Goal: Information Seeking & Learning: Learn about a topic

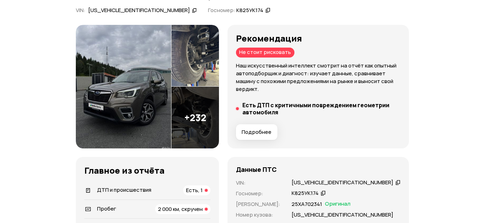
scroll to position [71, 0]
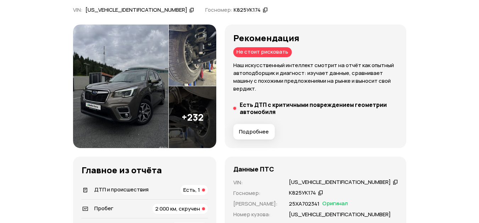
click at [212, 129] on img at bounding box center [192, 117] width 47 height 62
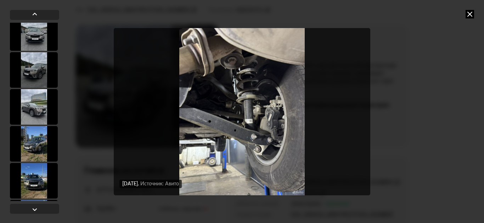
scroll to position [603, 0]
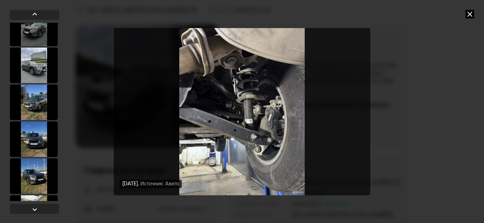
click at [38, 105] on div at bounding box center [34, 101] width 48 height 35
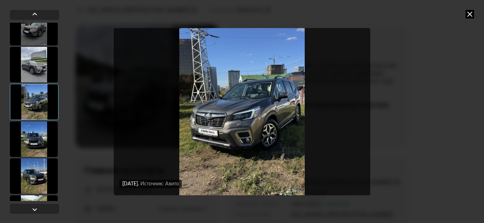
scroll to position [602, 0]
click at [39, 140] on div at bounding box center [34, 139] width 48 height 35
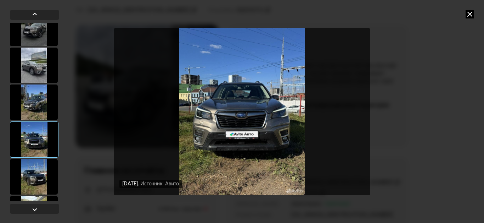
click at [34, 179] on div at bounding box center [34, 176] width 48 height 35
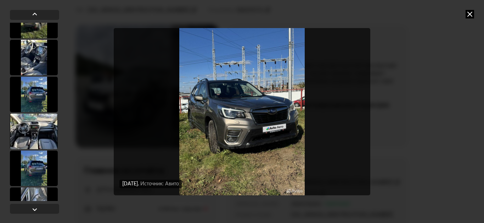
scroll to position [921, 0]
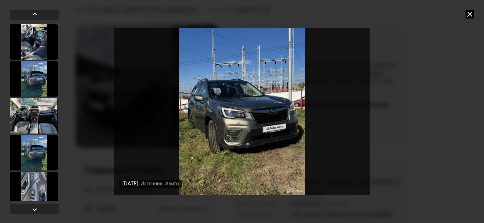
click at [32, 111] on div at bounding box center [34, 115] width 48 height 35
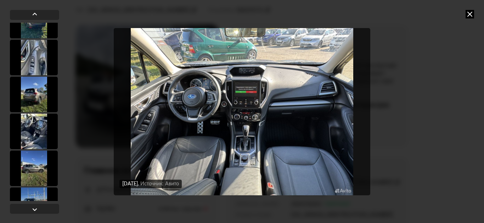
scroll to position [1062, 0]
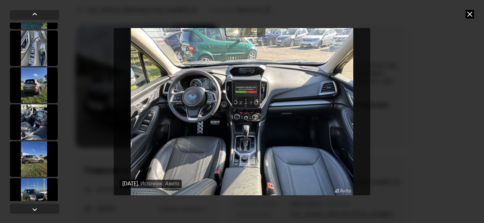
click at [36, 128] on div at bounding box center [34, 121] width 48 height 35
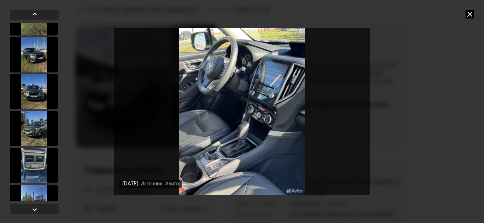
scroll to position [1274, 0]
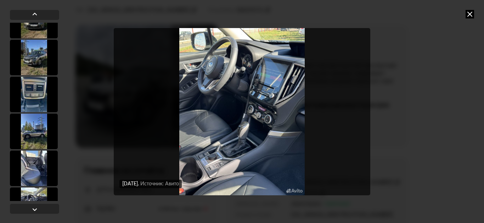
click at [36, 128] on div at bounding box center [34, 130] width 48 height 35
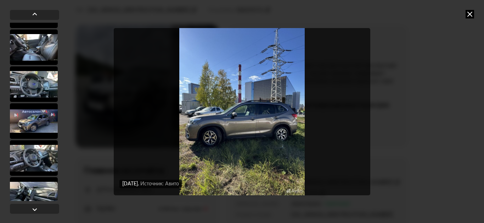
scroll to position [1628, 0]
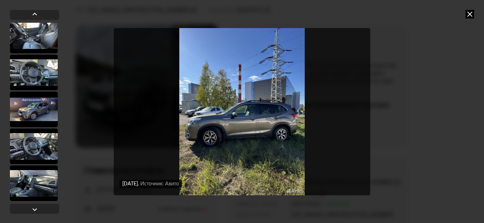
click at [38, 77] on div at bounding box center [34, 72] width 48 height 35
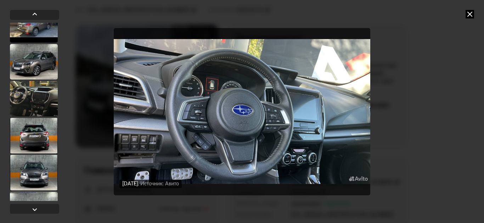
scroll to position [2159, 0]
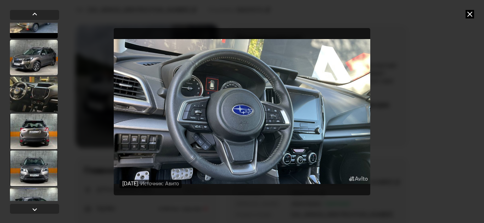
click at [40, 95] on div at bounding box center [34, 94] width 48 height 35
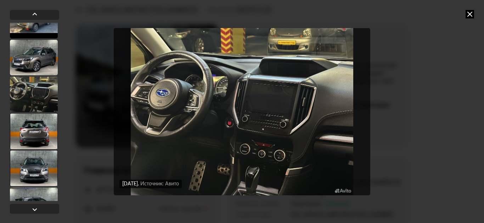
scroll to position [2158, 0]
click at [37, 132] on div at bounding box center [34, 131] width 48 height 35
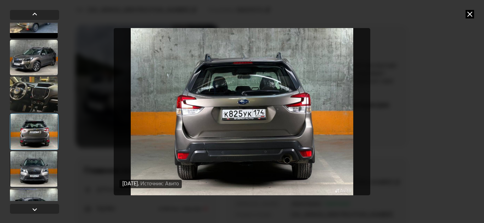
click at [38, 169] on div at bounding box center [34, 168] width 48 height 35
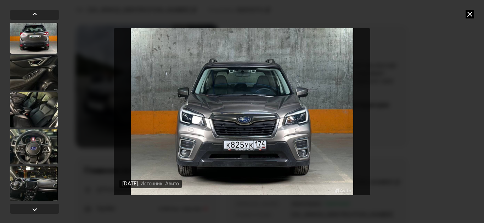
scroll to position [2477, 0]
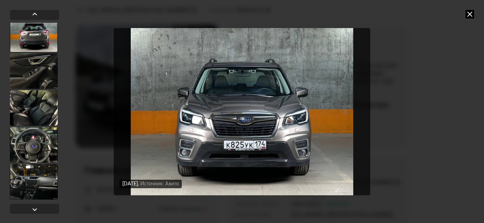
click at [41, 151] on div at bounding box center [34, 144] width 48 height 35
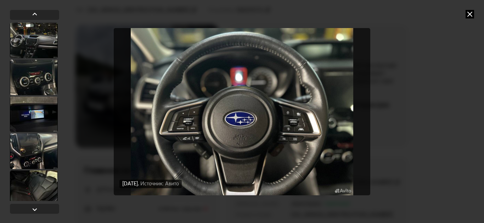
scroll to position [2654, 0]
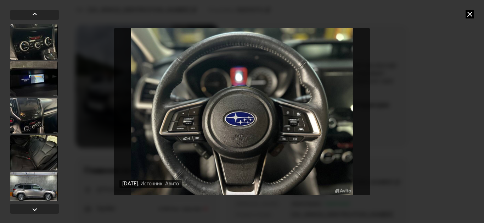
click at [38, 116] on div at bounding box center [34, 115] width 48 height 35
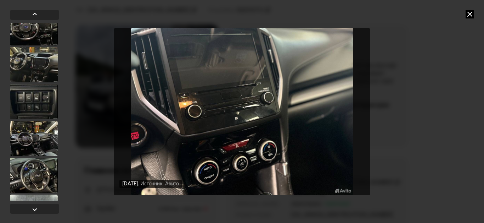
scroll to position [2972, 0]
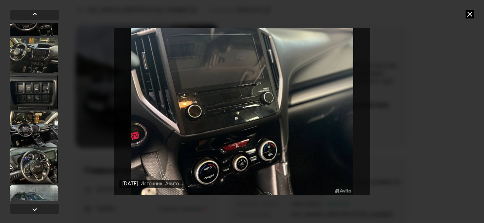
click at [42, 135] on div at bounding box center [34, 128] width 48 height 35
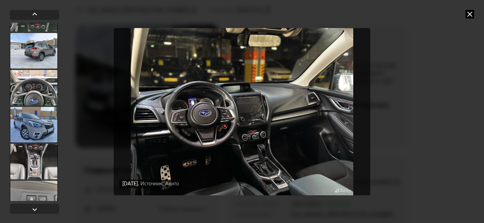
scroll to position [5346, 0]
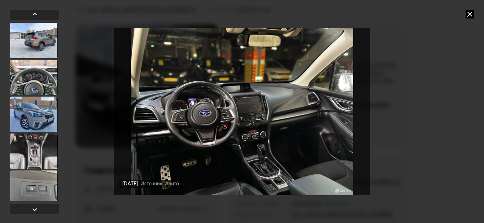
click at [49, 43] on div at bounding box center [34, 40] width 48 height 35
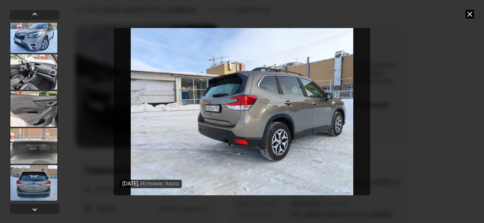
scroll to position [5523, 0]
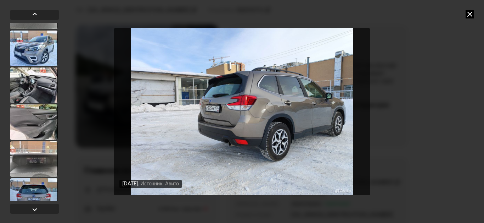
click at [41, 134] on div at bounding box center [34, 121] width 48 height 35
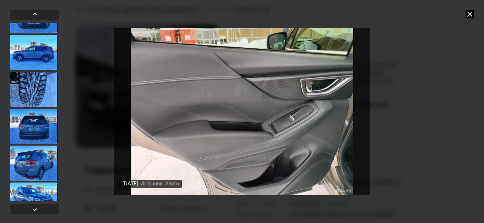
scroll to position [6195, 0]
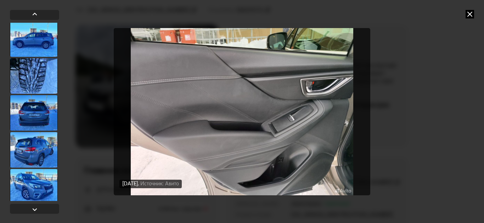
click at [37, 84] on div at bounding box center [34, 75] width 48 height 35
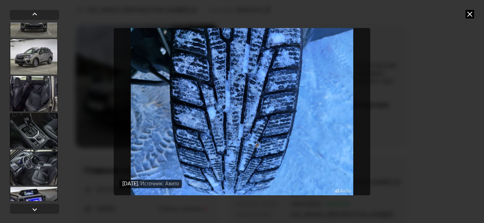
scroll to position [6655, 0]
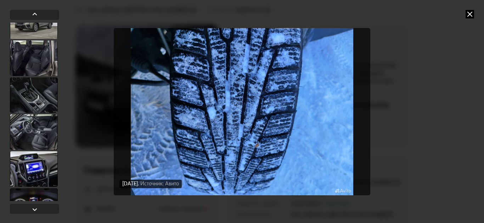
click at [37, 92] on div at bounding box center [34, 94] width 48 height 35
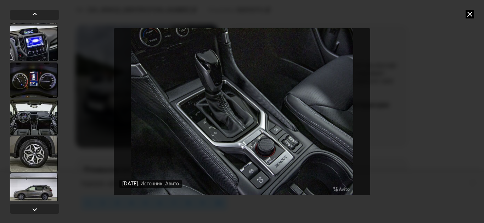
scroll to position [6797, 0]
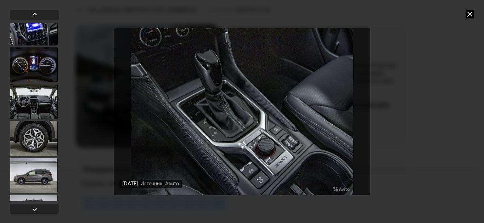
click at [38, 67] on div at bounding box center [34, 64] width 48 height 35
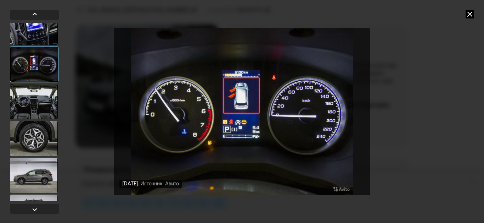
scroll to position [6796, 0]
click at [35, 103] on div at bounding box center [34, 101] width 48 height 35
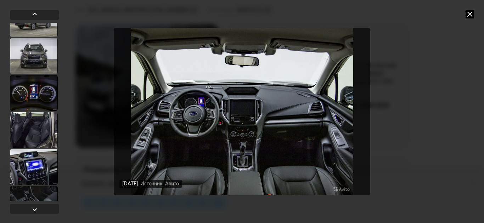
scroll to position [7505, 0]
click at [36, 96] on div at bounding box center [34, 93] width 48 height 35
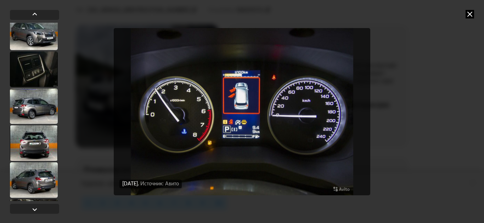
scroll to position [8486, 0]
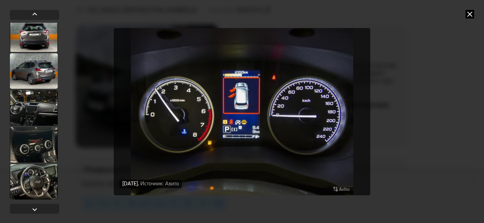
click at [39, 147] on div at bounding box center [34, 144] width 48 height 35
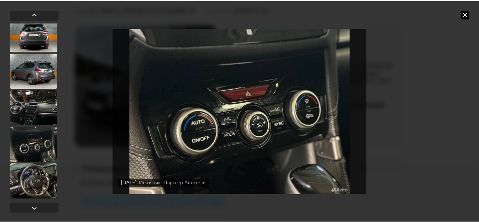
scroll to position [8485, 0]
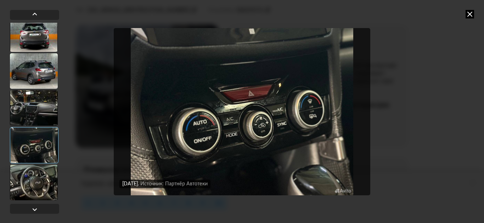
click at [468, 16] on icon at bounding box center [470, 14] width 9 height 9
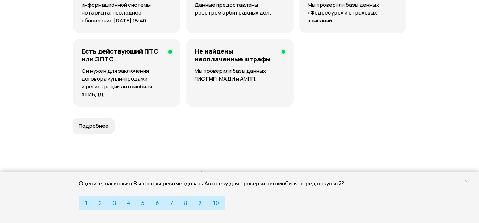
scroll to position [532, 0]
